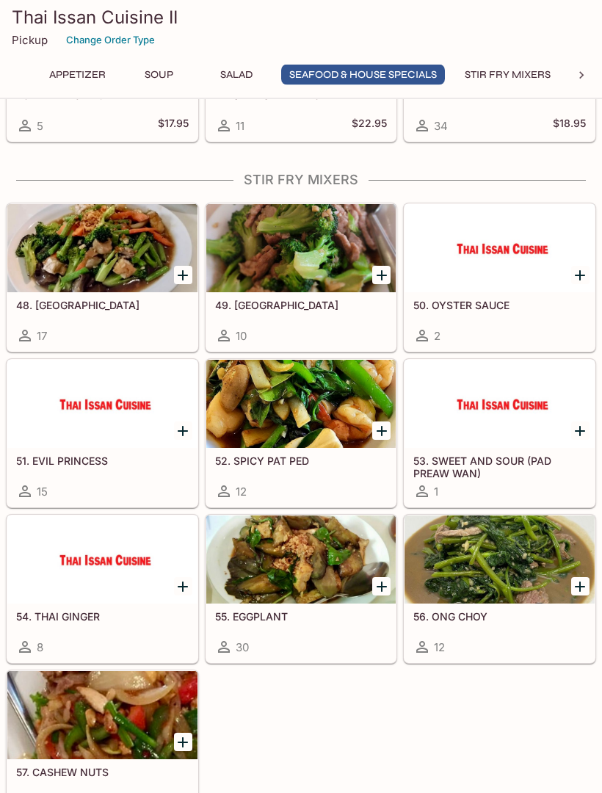
scroll to position [2038, 0]
click at [285, 416] on div at bounding box center [301, 404] width 190 height 88
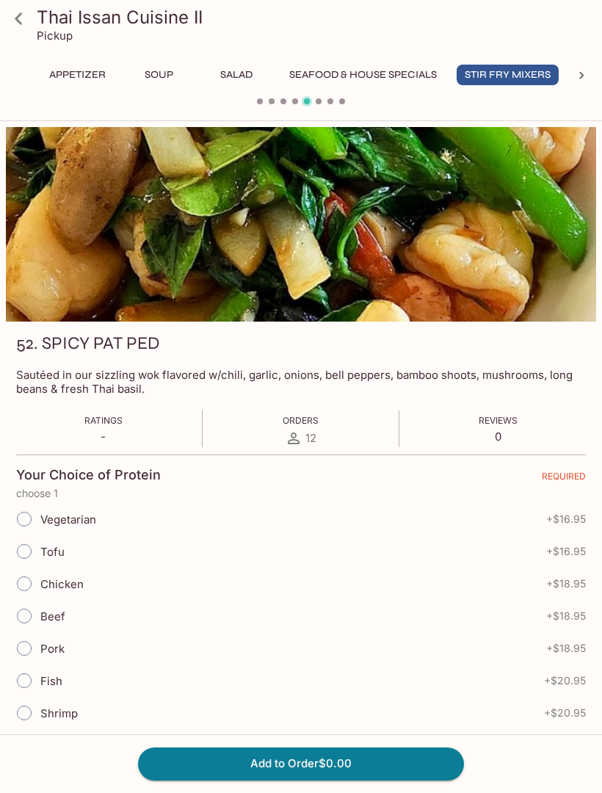
click at [29, 554] on input "Tofu" at bounding box center [24, 551] width 31 height 31
radio input "true"
click at [245, 767] on button "Add to Order $16.95" at bounding box center [301, 764] width 326 height 32
click at [279, 760] on button "Add to Order $16.95" at bounding box center [301, 764] width 326 height 32
click at [18, 25] on icon at bounding box center [19, 19] width 26 height 26
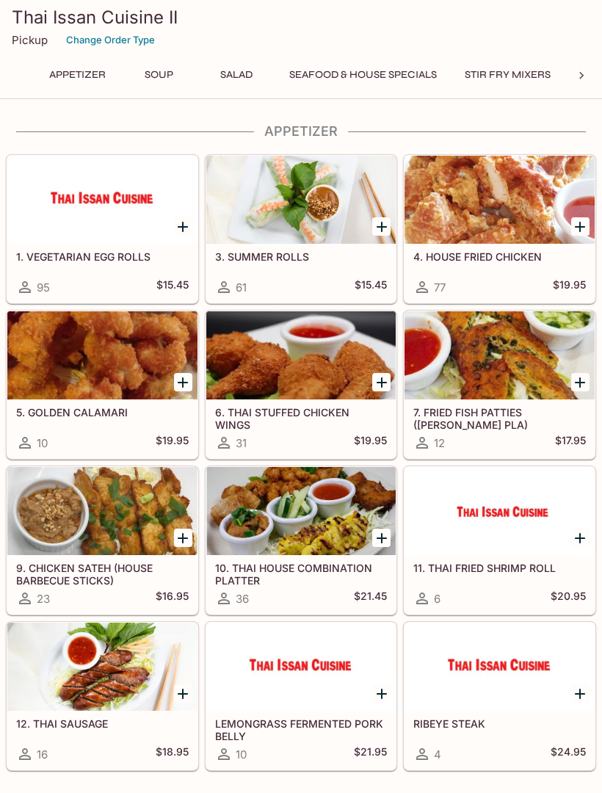
click at [472, 206] on div at bounding box center [500, 200] width 190 height 88
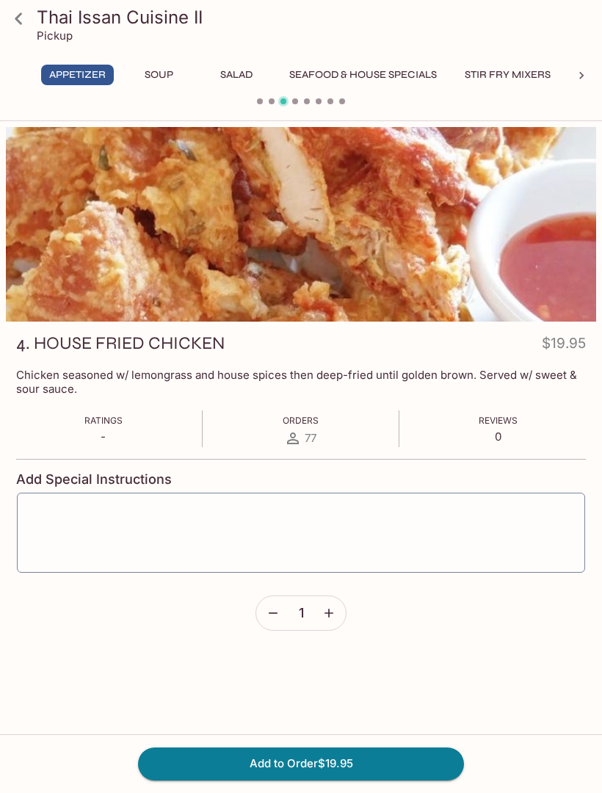
click at [284, 779] on button "Add to Order $19.95" at bounding box center [301, 764] width 326 height 32
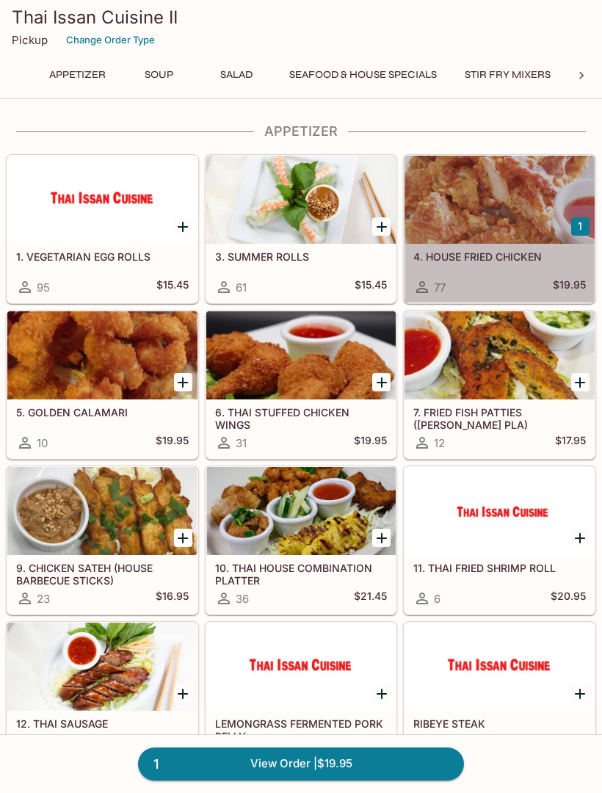
click at [486, 227] on div at bounding box center [500, 200] width 190 height 88
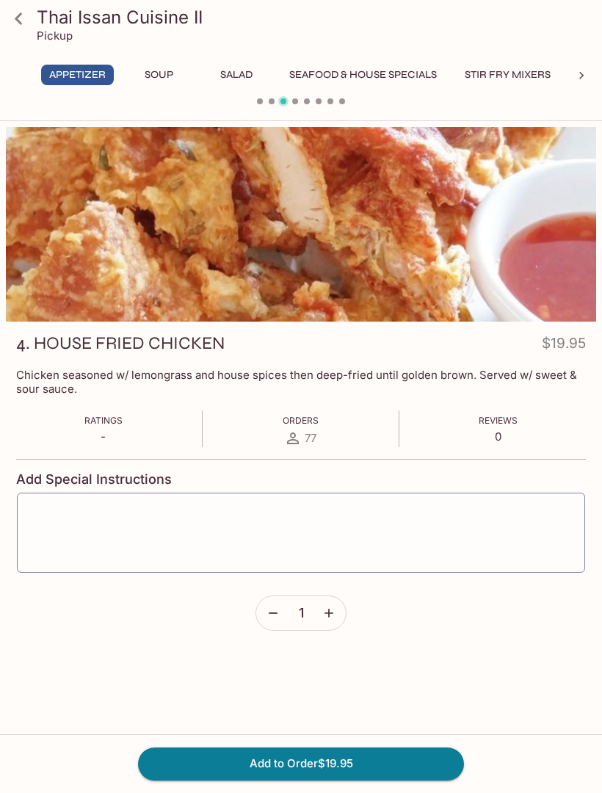
click at [67, 35] on p "Pickup" at bounding box center [55, 36] width 36 height 14
click at [579, 84] on div at bounding box center [581, 76] width 29 height 22
click at [588, 73] on icon at bounding box center [581, 75] width 15 height 15
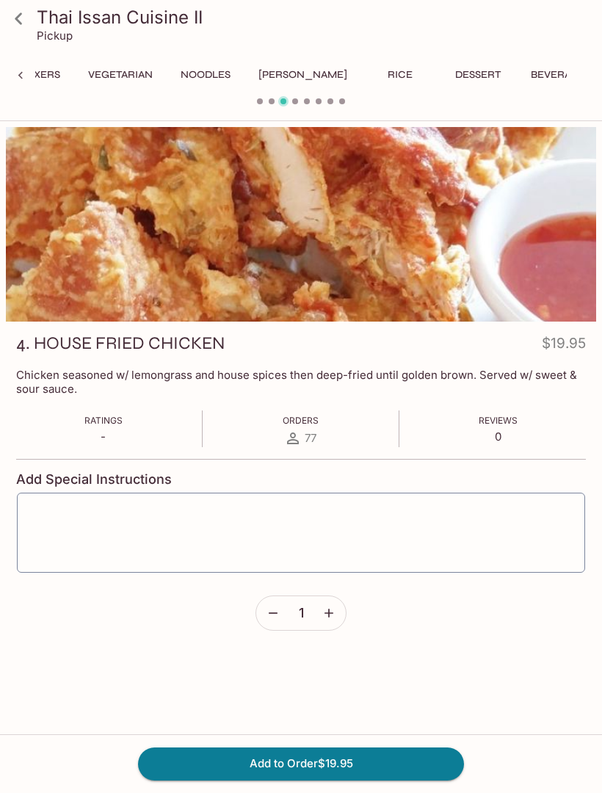
click at [24, 16] on icon at bounding box center [19, 19] width 26 height 26
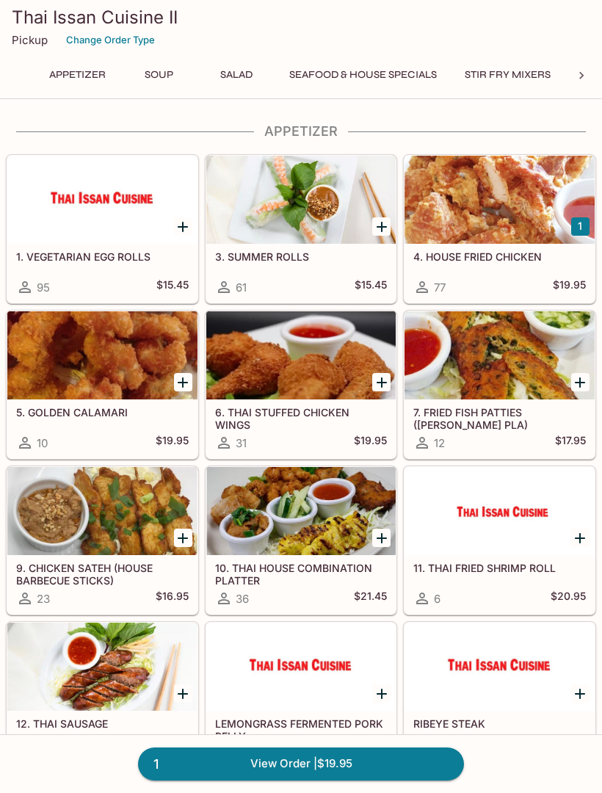
click at [29, 40] on p "Pickup" at bounding box center [30, 40] width 36 height 14
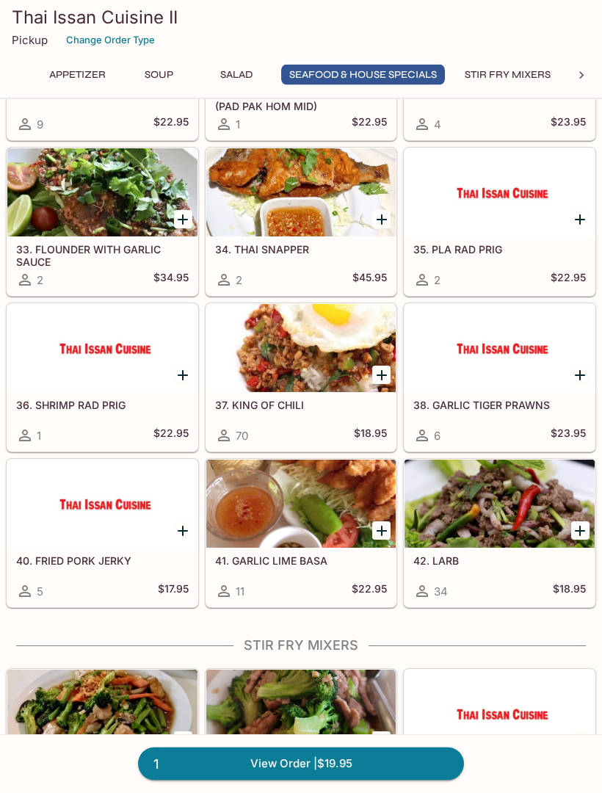
scroll to position [1572, 0]
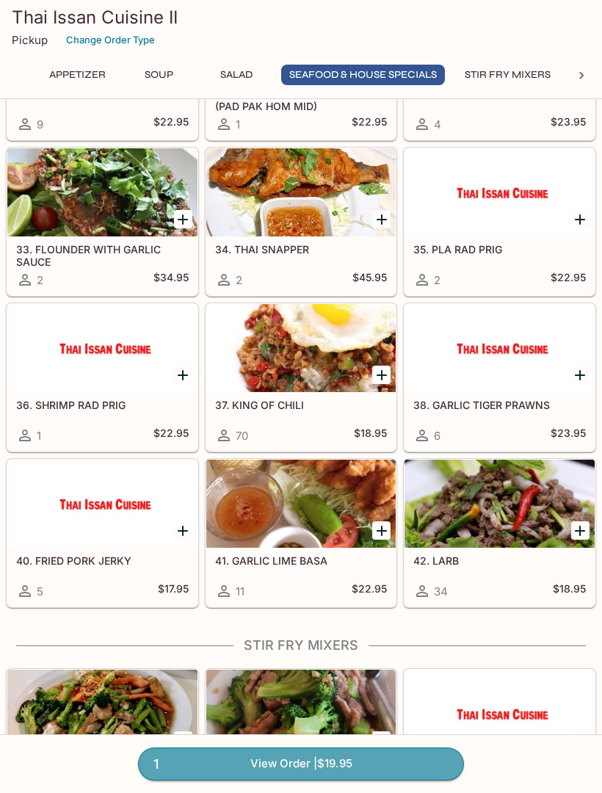
click at [278, 761] on link "1 View Order | $19.95" at bounding box center [301, 764] width 326 height 32
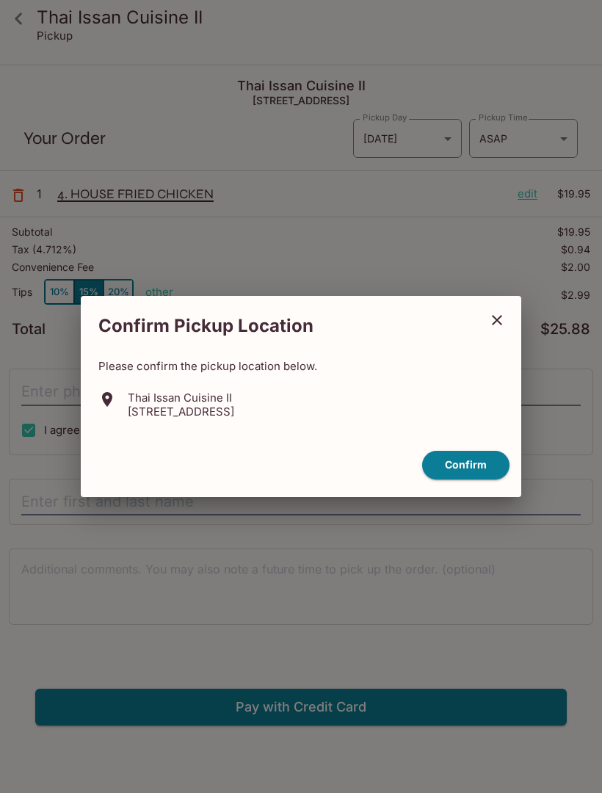
click at [476, 469] on button "Confirm" at bounding box center [465, 465] width 87 height 29
